Goal: Find specific page/section: Find specific page/section

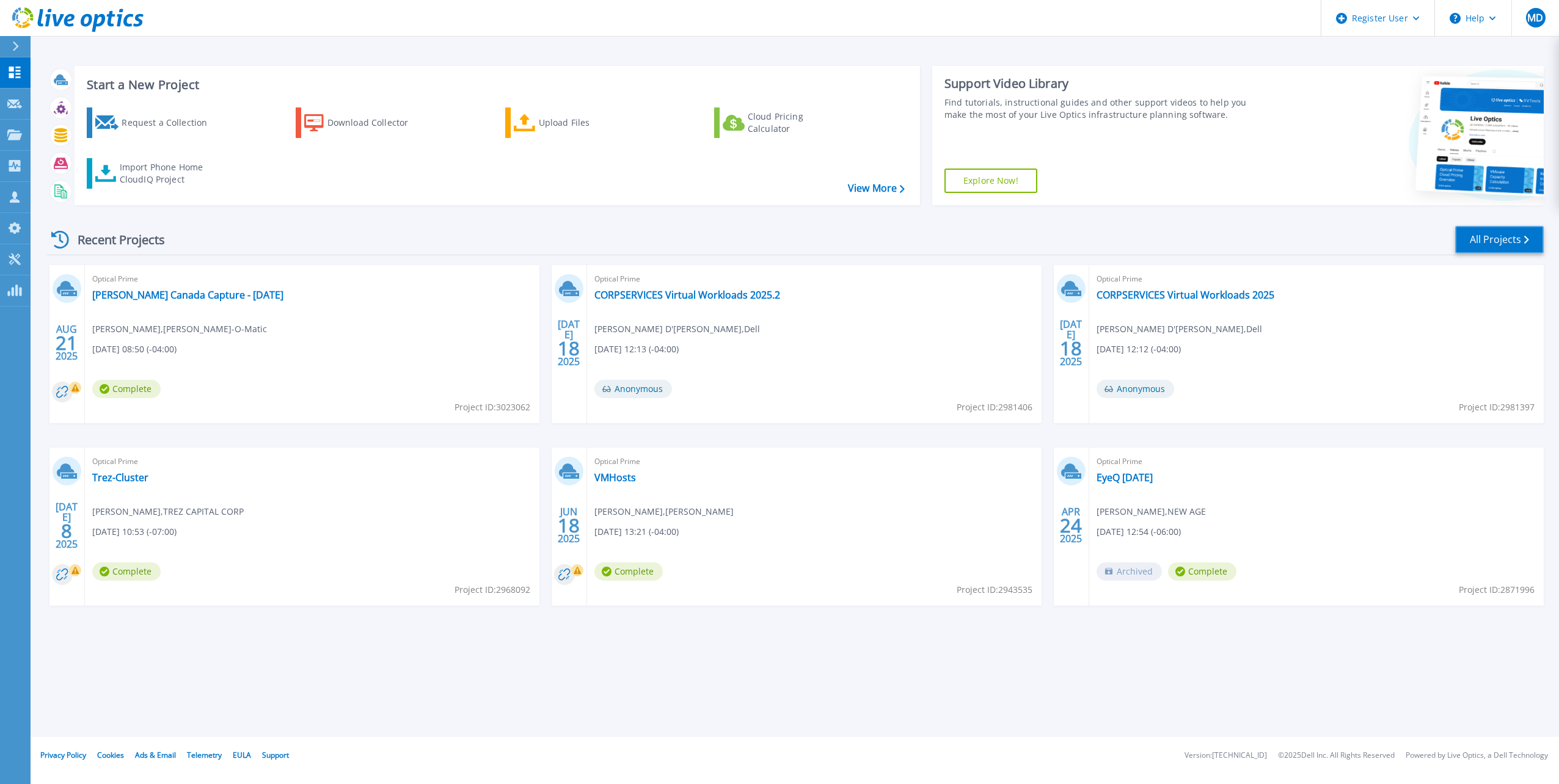
click at [1503, 242] on link "All Projects" at bounding box center [1499, 240] width 89 height 27
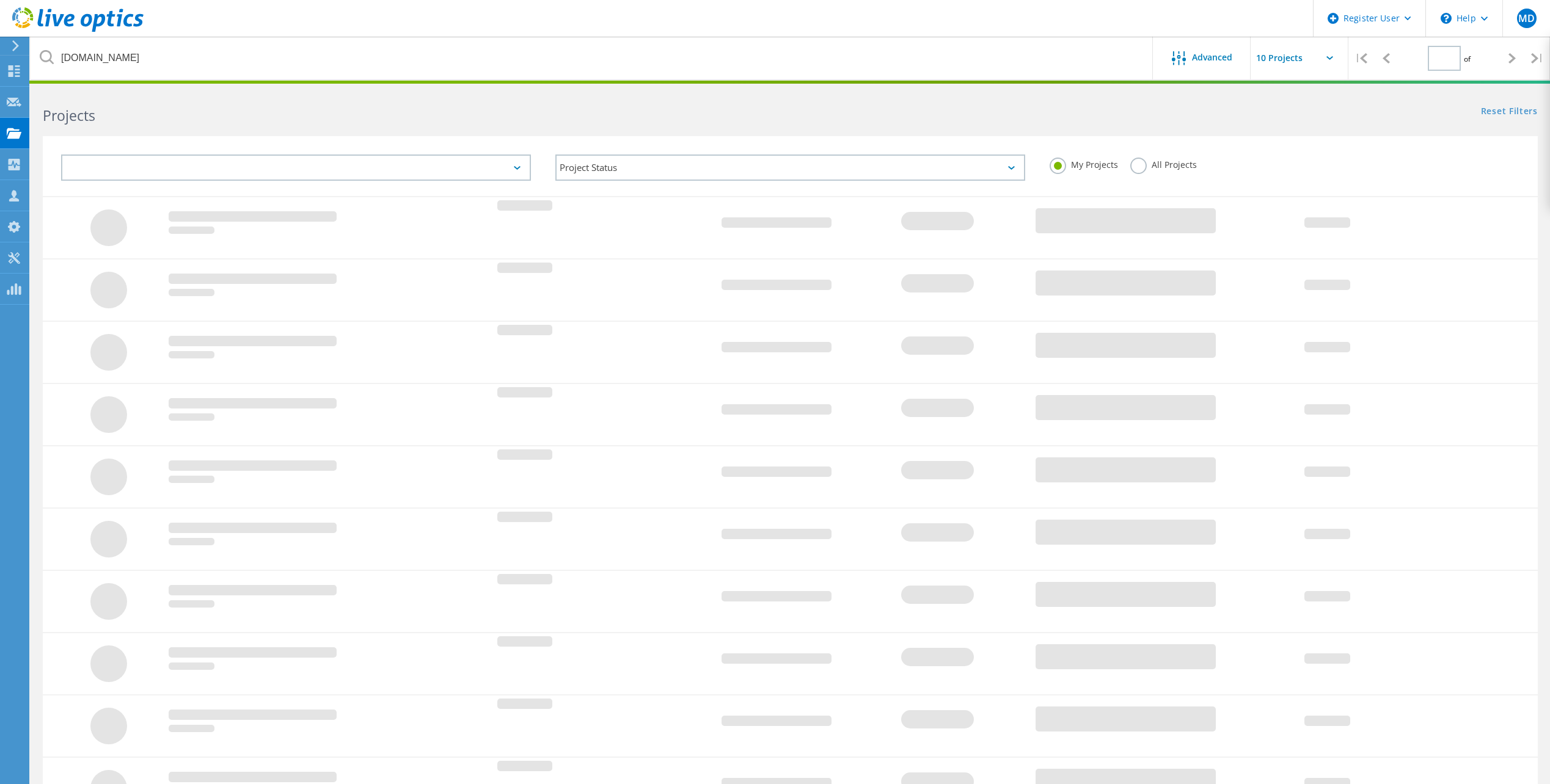
type input "1"
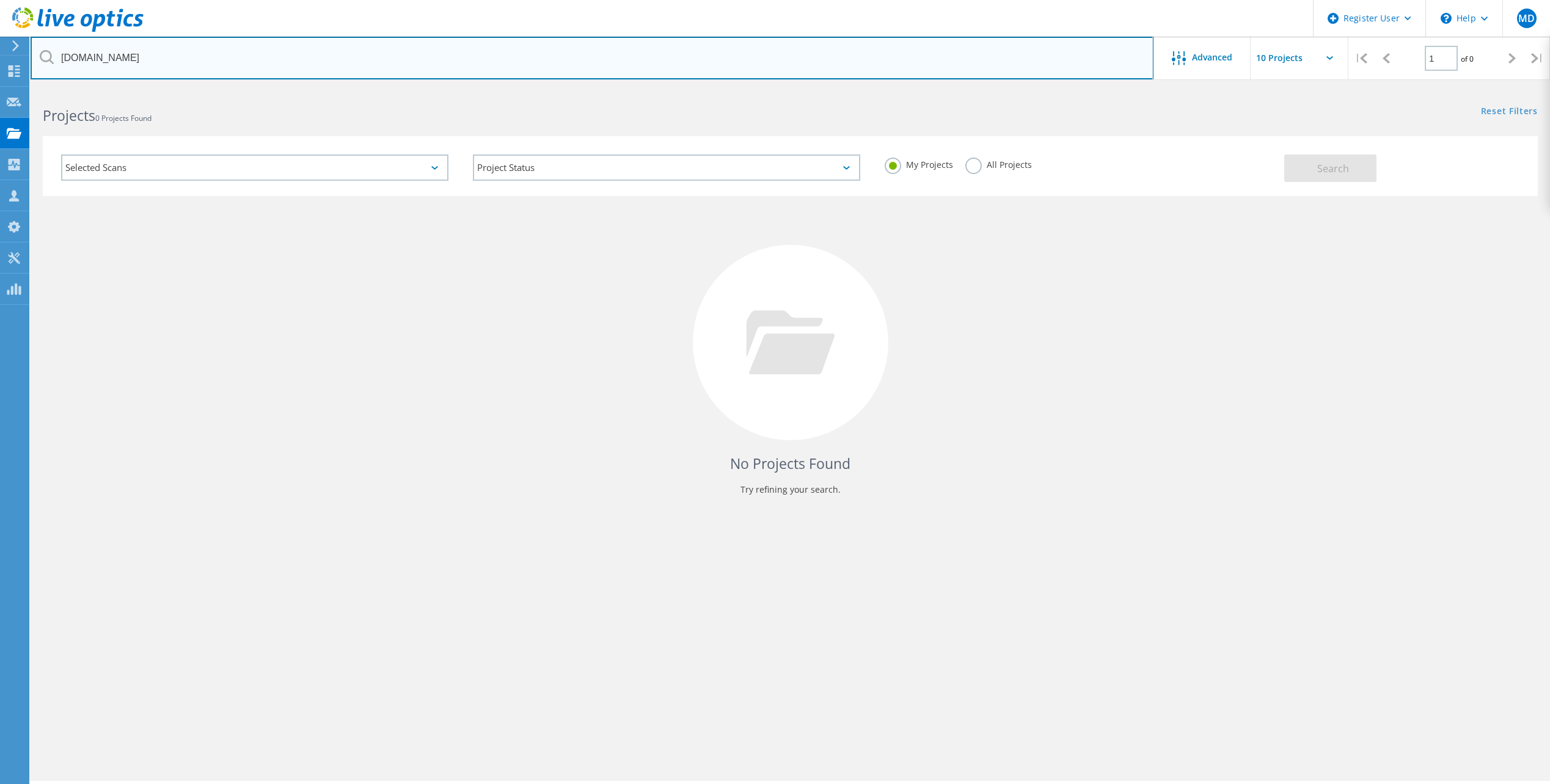
click at [495, 51] on input "sbghc.on.ca" at bounding box center [591, 58] width 1123 height 43
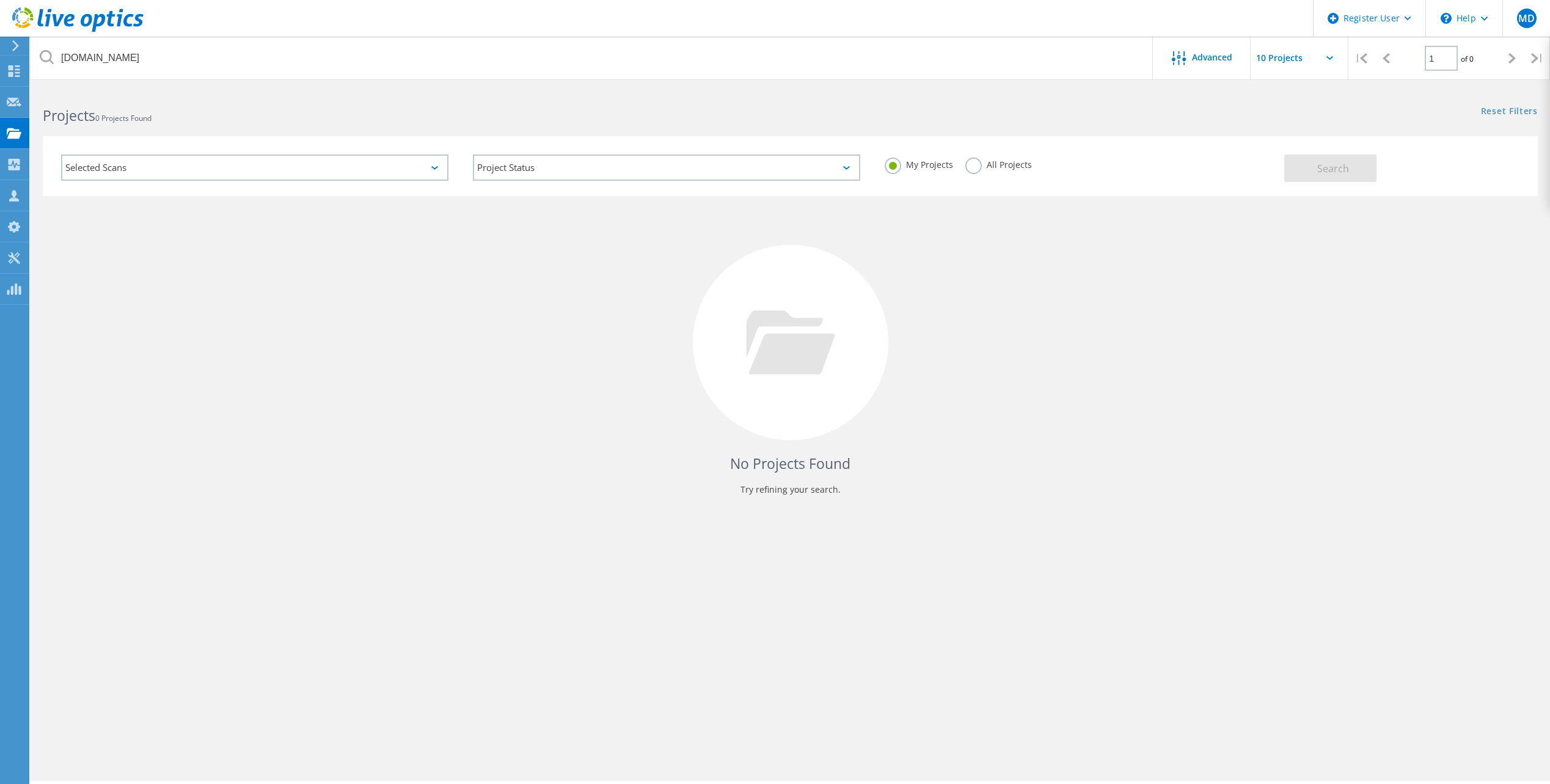
click at [981, 164] on label "All Projects" at bounding box center [998, 163] width 67 height 12
click at [0, 0] on input "All Projects" at bounding box center [0, 0] width 0 height 0
click at [921, 86] on html "Register User \n Help Explore Helpful Articles Contact Support MD Dell User Mic…" at bounding box center [775, 409] width 1550 height 818
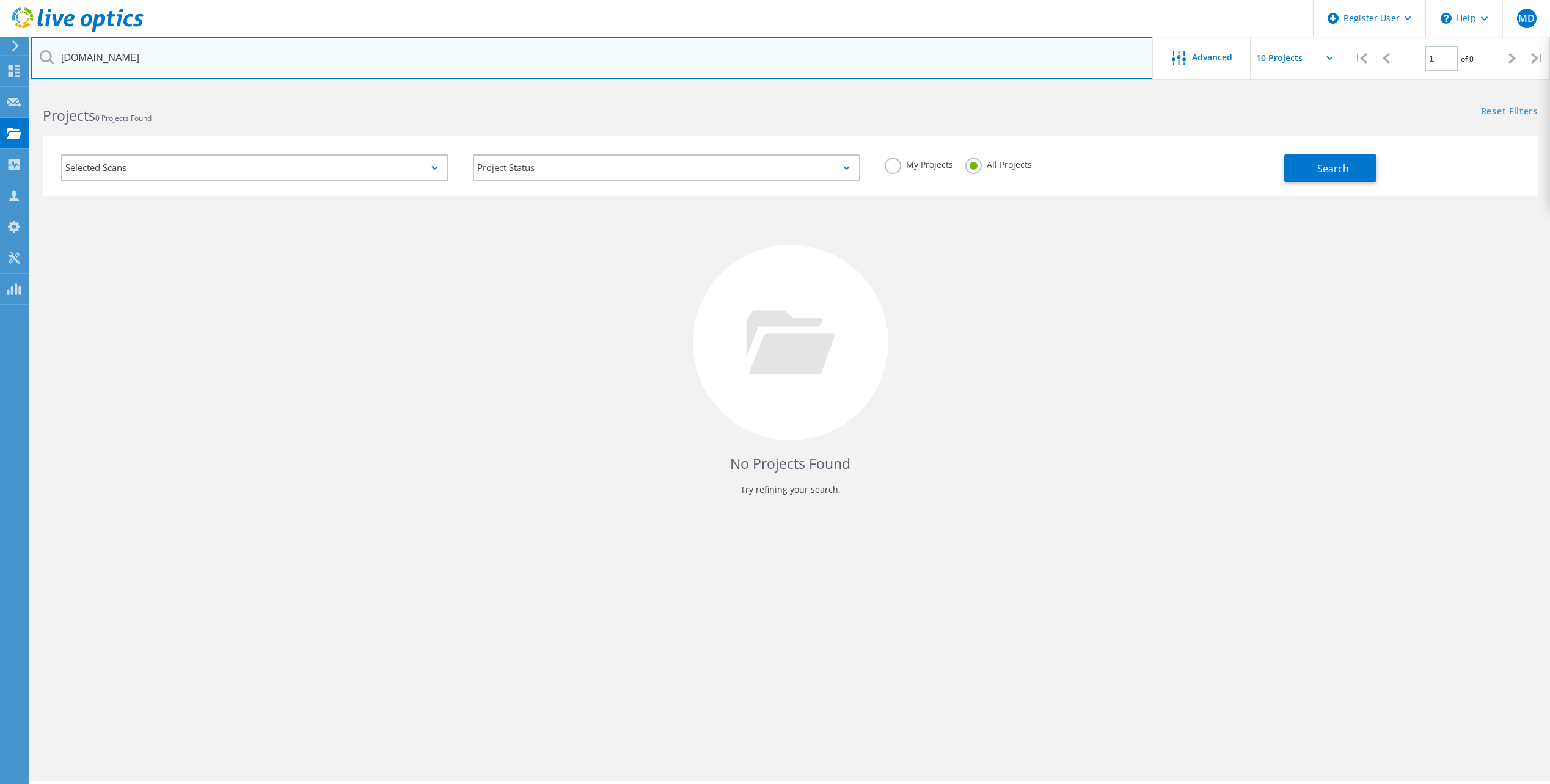
click at [912, 65] on input "sbghc.on.ca" at bounding box center [591, 58] width 1123 height 43
click at [366, 49] on input "text" at bounding box center [591, 58] width 1123 height 43
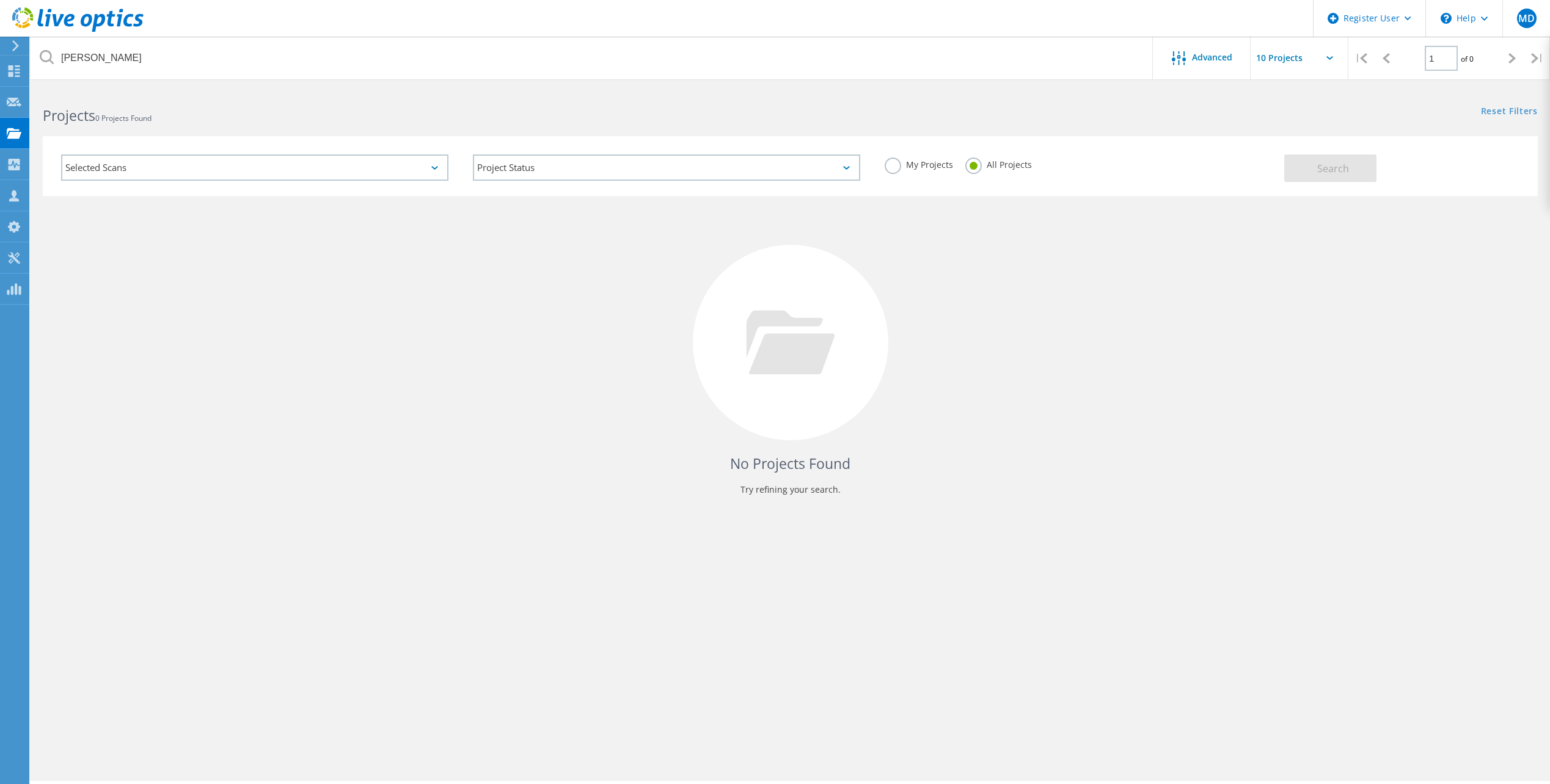
drag, startPoint x: 480, startPoint y: 31, endPoint x: 486, endPoint y: 42, distance: 12.5
click at [480, 31] on header "Register User \n Help Explore Helpful Articles Contact Support MD Dell User Mic…" at bounding box center [775, 18] width 1550 height 37
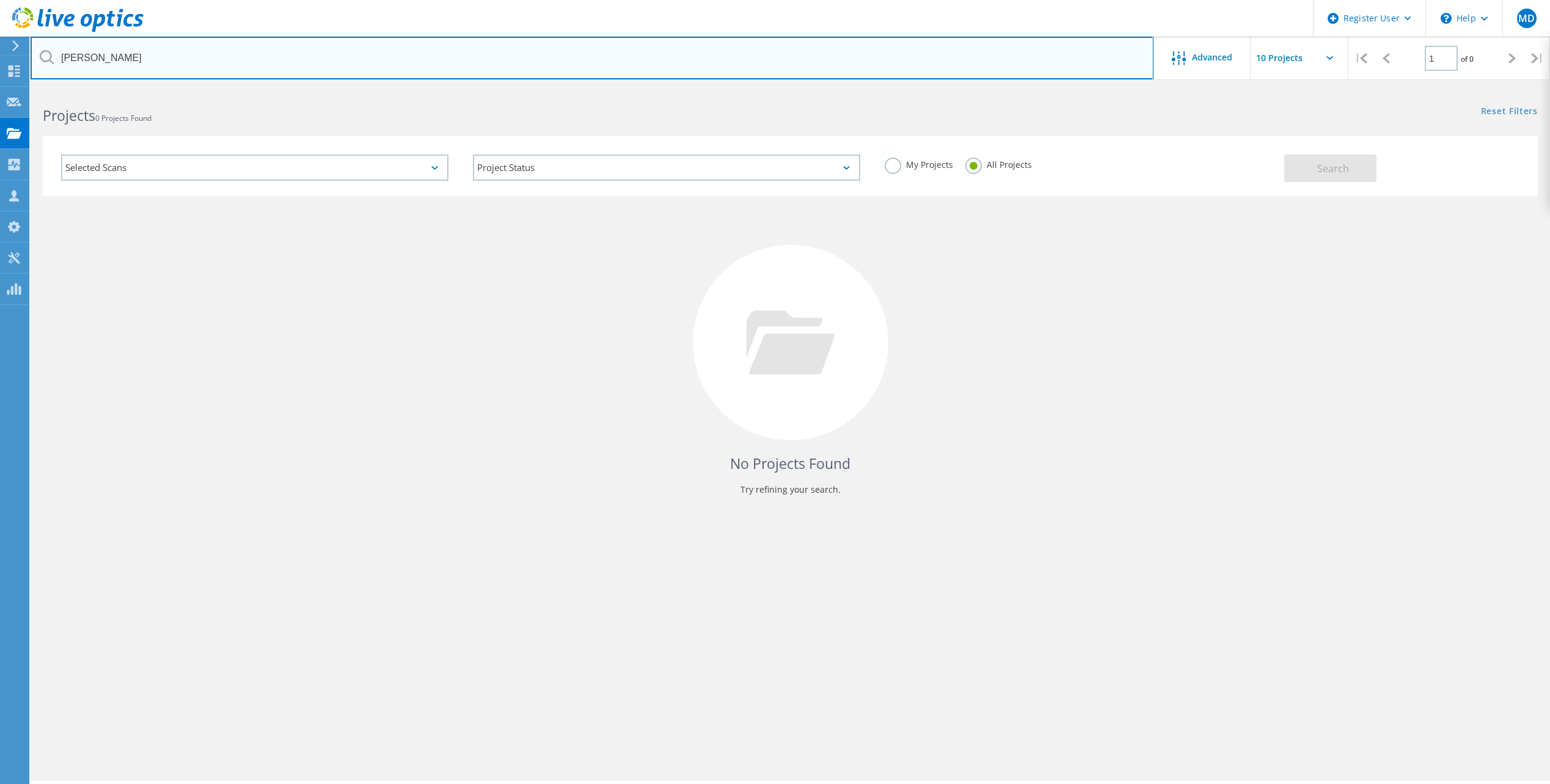
click at [486, 42] on input "andrew peers" at bounding box center [591, 58] width 1123 height 43
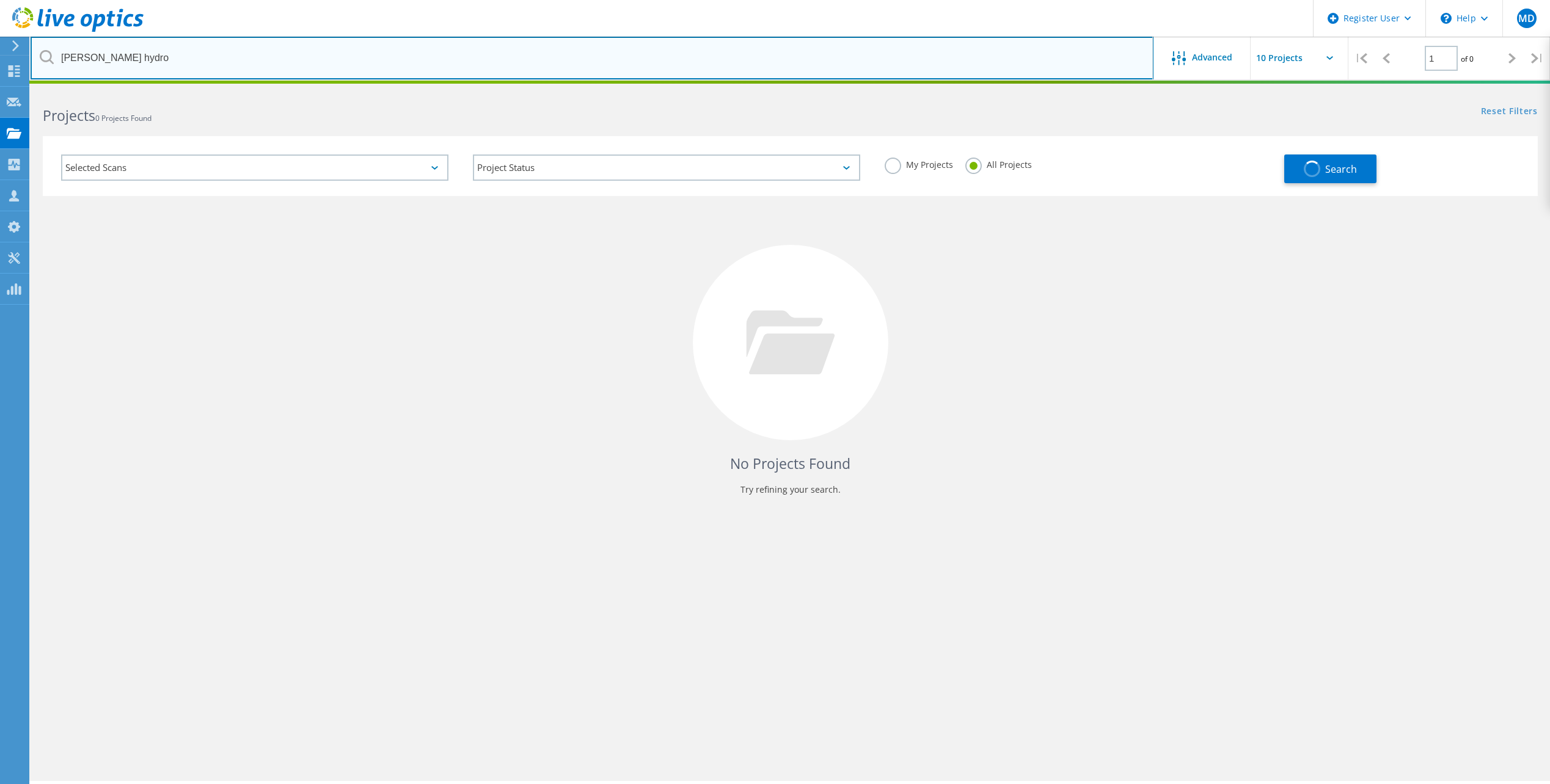
type input "milton hydro"
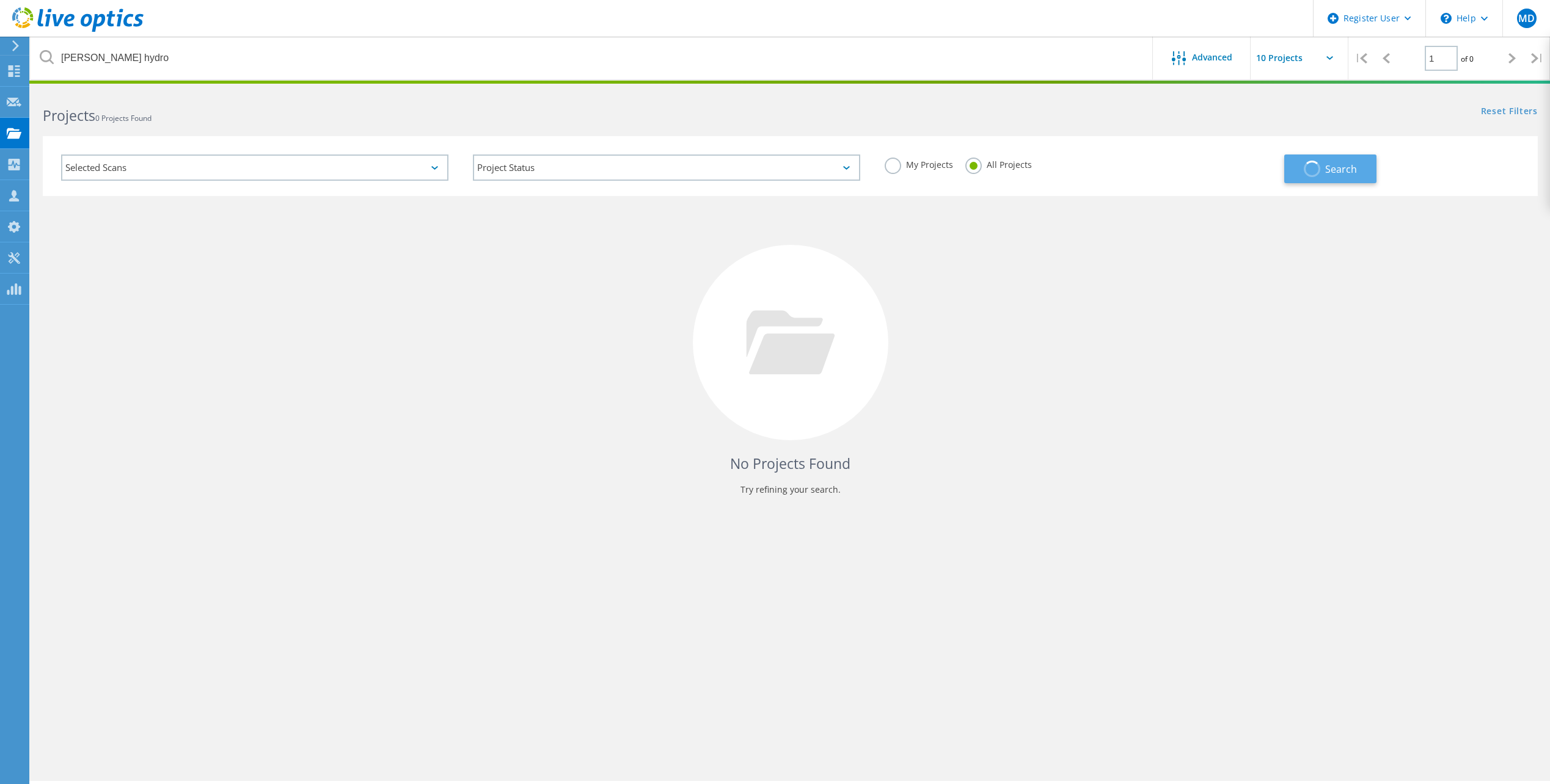
click at [1355, 166] on span "Search" at bounding box center [1341, 169] width 32 height 13
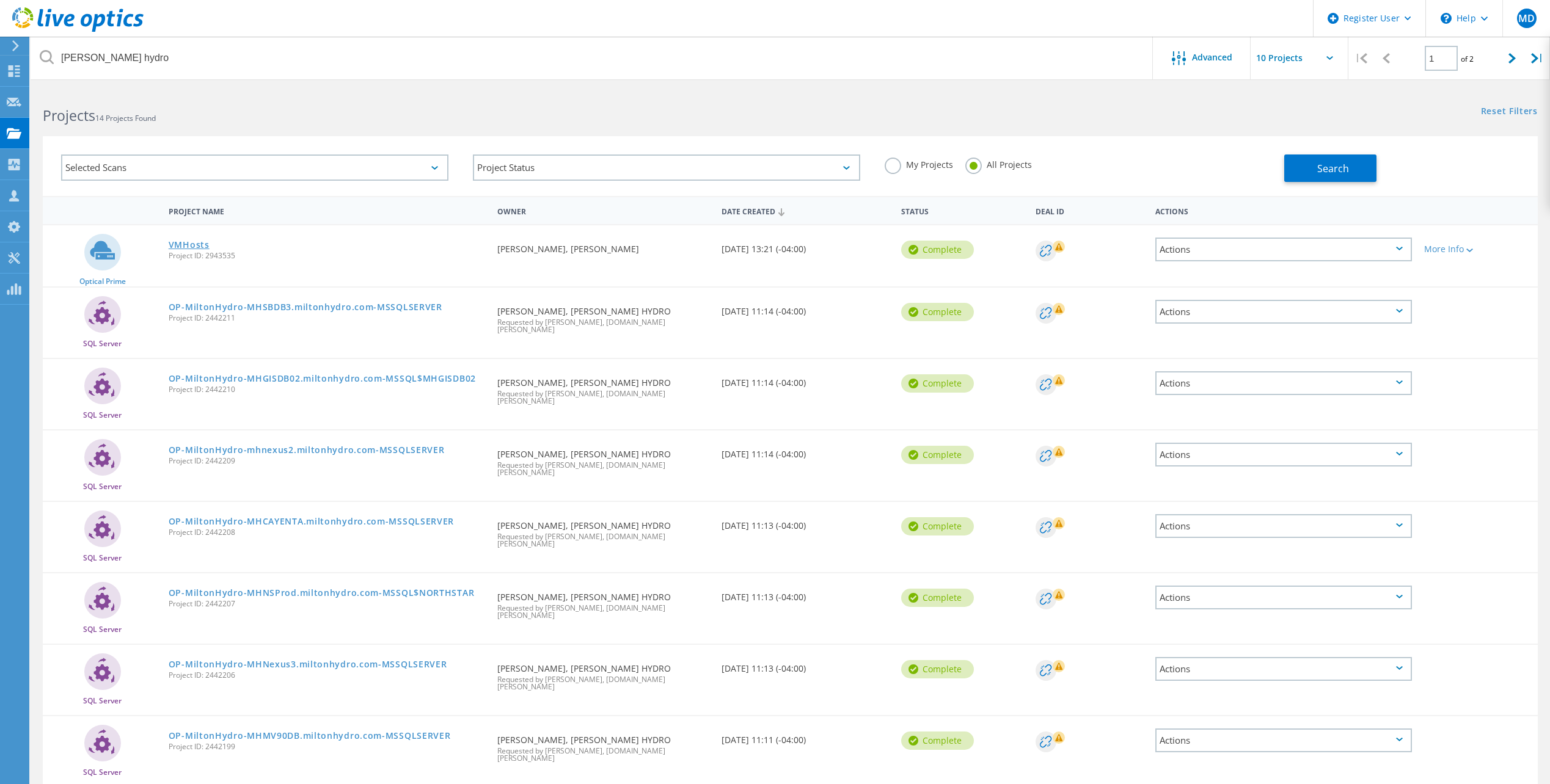
click at [192, 244] on link "VMHosts" at bounding box center [189, 244] width 41 height 8
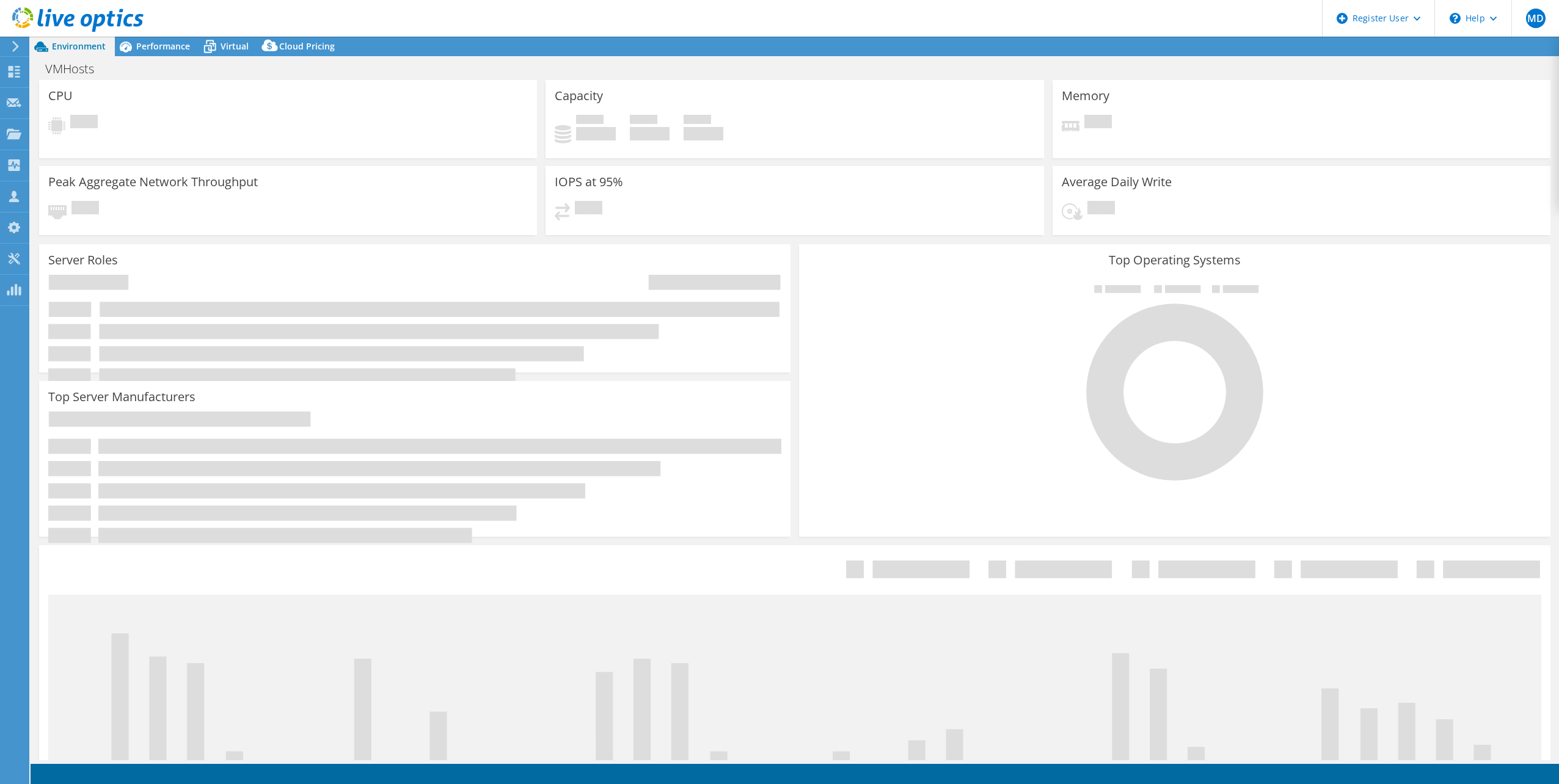
select select "Canada"
select select "CAD"
